Goal: Navigation & Orientation: Find specific page/section

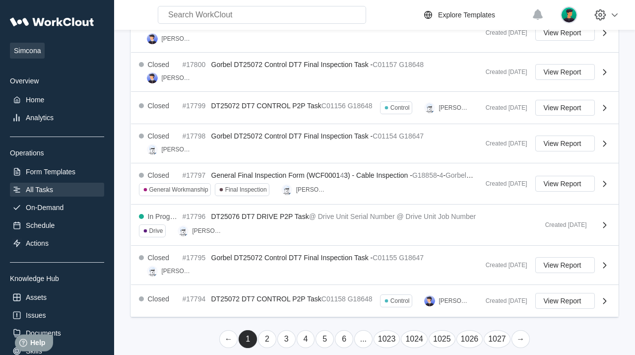
click at [519, 330] on link "→" at bounding box center [520, 339] width 18 height 18
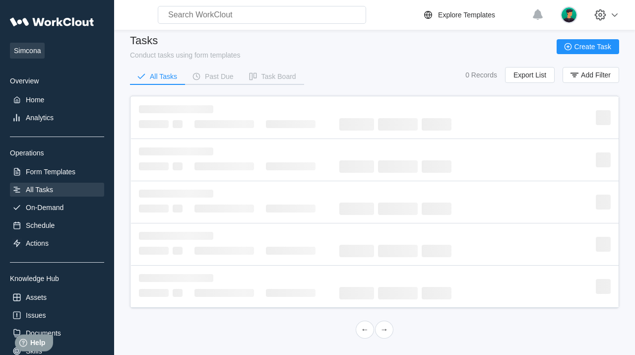
scroll to position [7, 0]
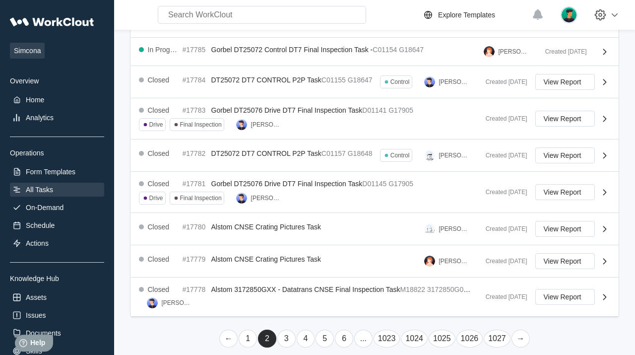
click at [519, 330] on link "→" at bounding box center [520, 338] width 18 height 18
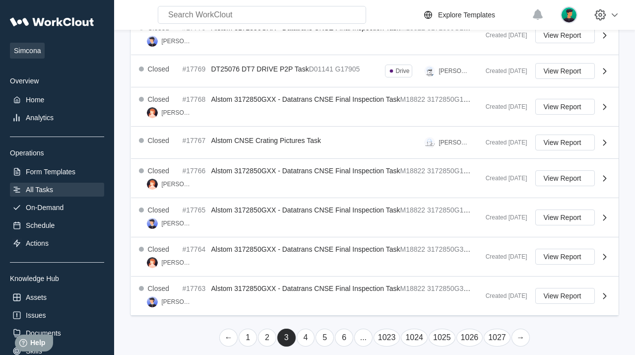
click at [519, 330] on link "→" at bounding box center [520, 337] width 18 height 18
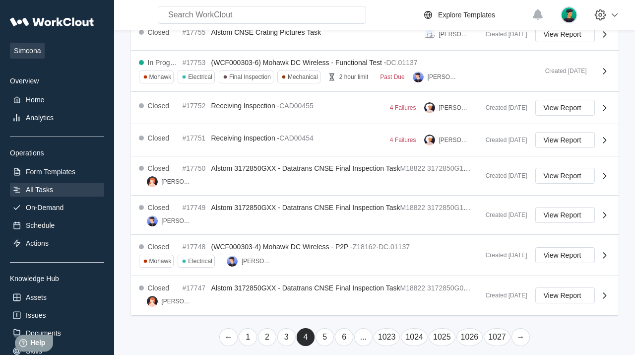
click at [519, 330] on link "→" at bounding box center [520, 337] width 18 height 18
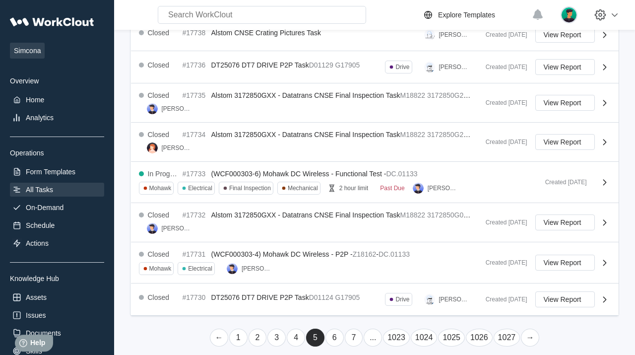
click at [529, 330] on link "→" at bounding box center [530, 337] width 18 height 18
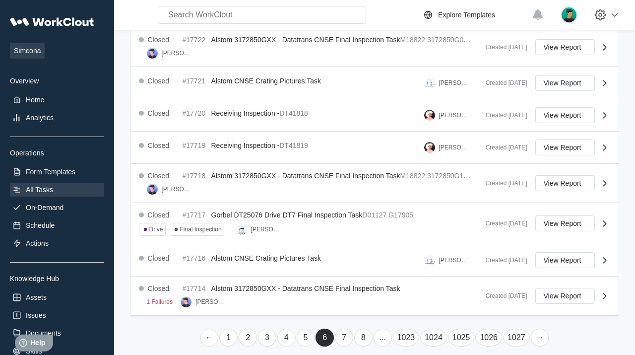
click at [539, 330] on link "→" at bounding box center [540, 337] width 18 height 18
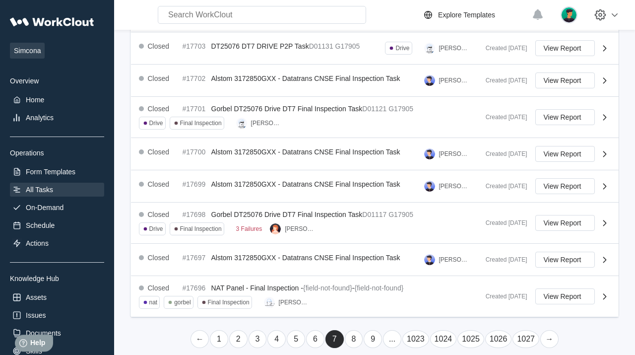
click at [548, 330] on link "→" at bounding box center [549, 339] width 18 height 18
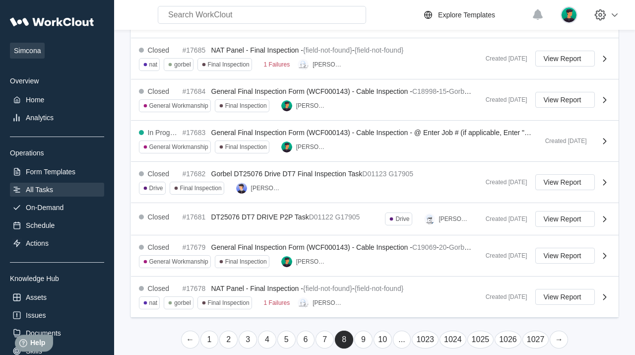
click at [558, 330] on link "→" at bounding box center [559, 339] width 18 height 18
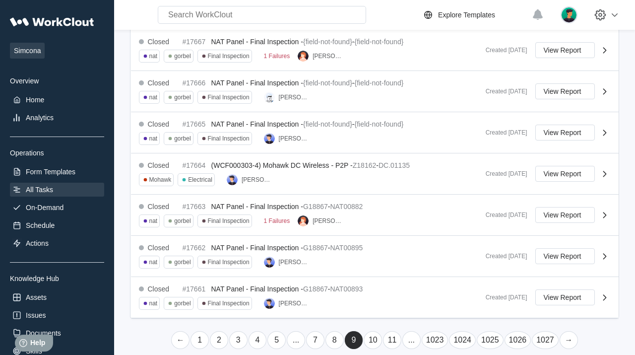
click at [568, 331] on link "→" at bounding box center [569, 340] width 18 height 18
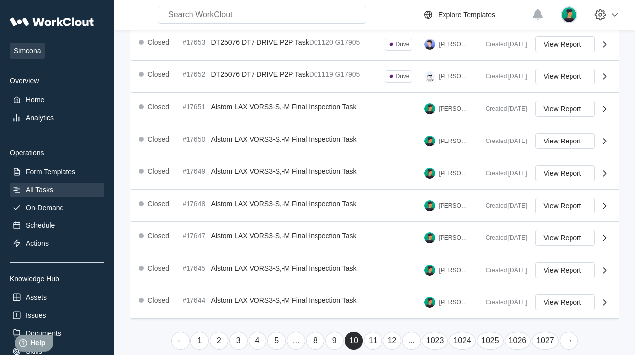
click at [568, 331] on link "→" at bounding box center [569, 340] width 18 height 18
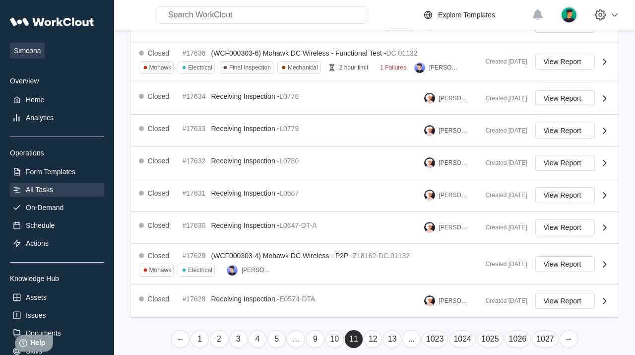
click at [568, 330] on link "→" at bounding box center [569, 339] width 18 height 18
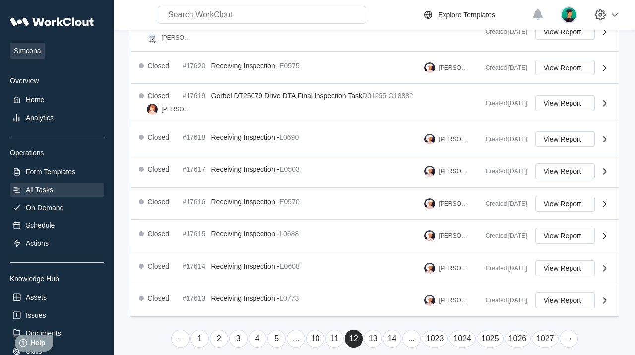
click at [568, 330] on link "→" at bounding box center [569, 338] width 18 height 18
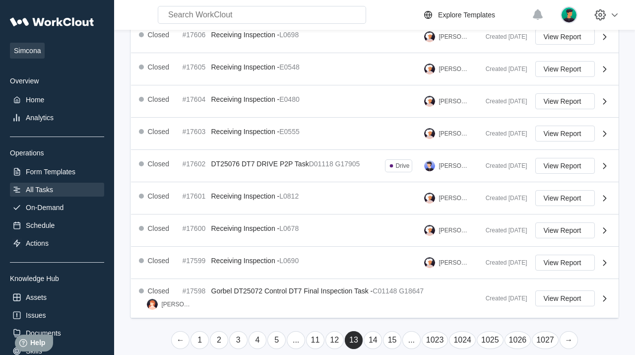
click at [568, 331] on link "→" at bounding box center [569, 340] width 18 height 18
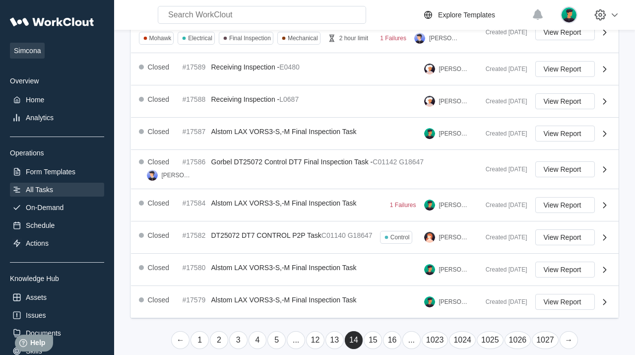
click at [568, 331] on link "→" at bounding box center [569, 340] width 18 height 18
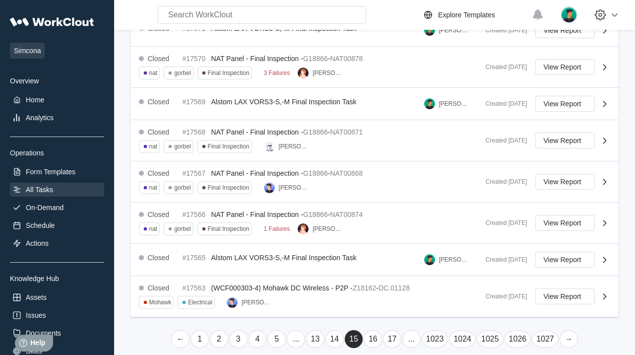
click at [568, 330] on link "→" at bounding box center [569, 339] width 18 height 18
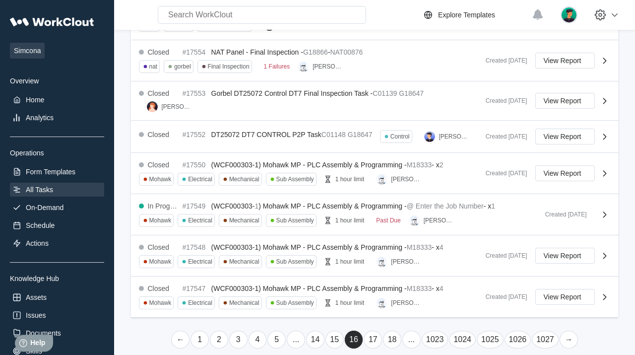
click at [568, 330] on link "→" at bounding box center [569, 339] width 18 height 18
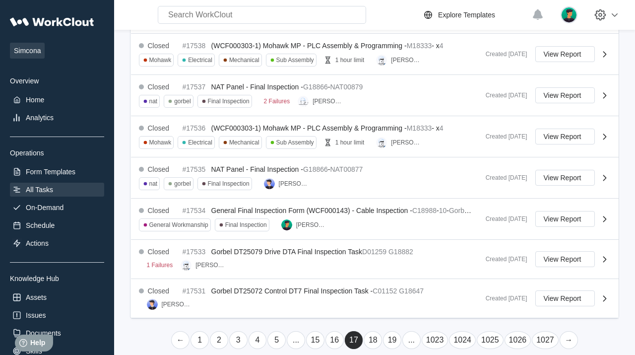
click at [568, 331] on link "→" at bounding box center [569, 340] width 18 height 18
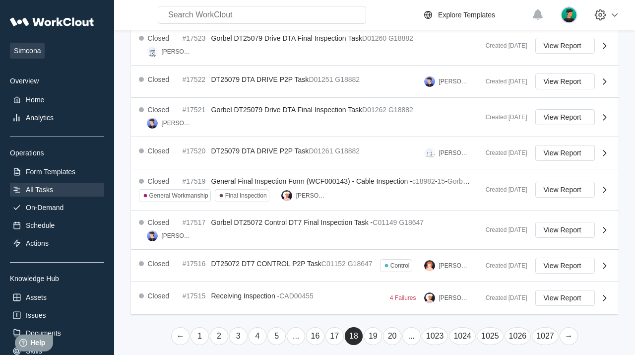
click at [568, 330] on link "→" at bounding box center [569, 336] width 18 height 18
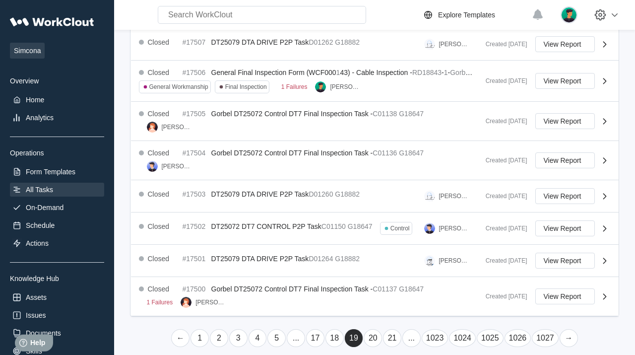
click at [568, 330] on link "→" at bounding box center [569, 338] width 18 height 18
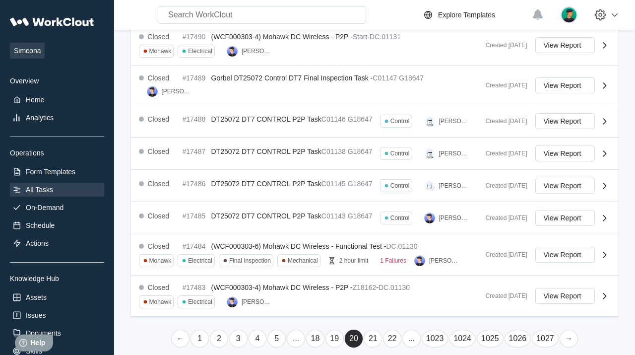
click at [568, 330] on link "→" at bounding box center [569, 338] width 18 height 18
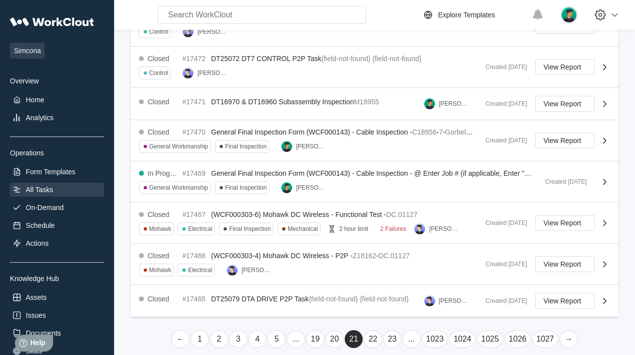
click at [568, 330] on link "→" at bounding box center [569, 339] width 18 height 18
